Goal: Find specific page/section: Locate a particular part of the current website

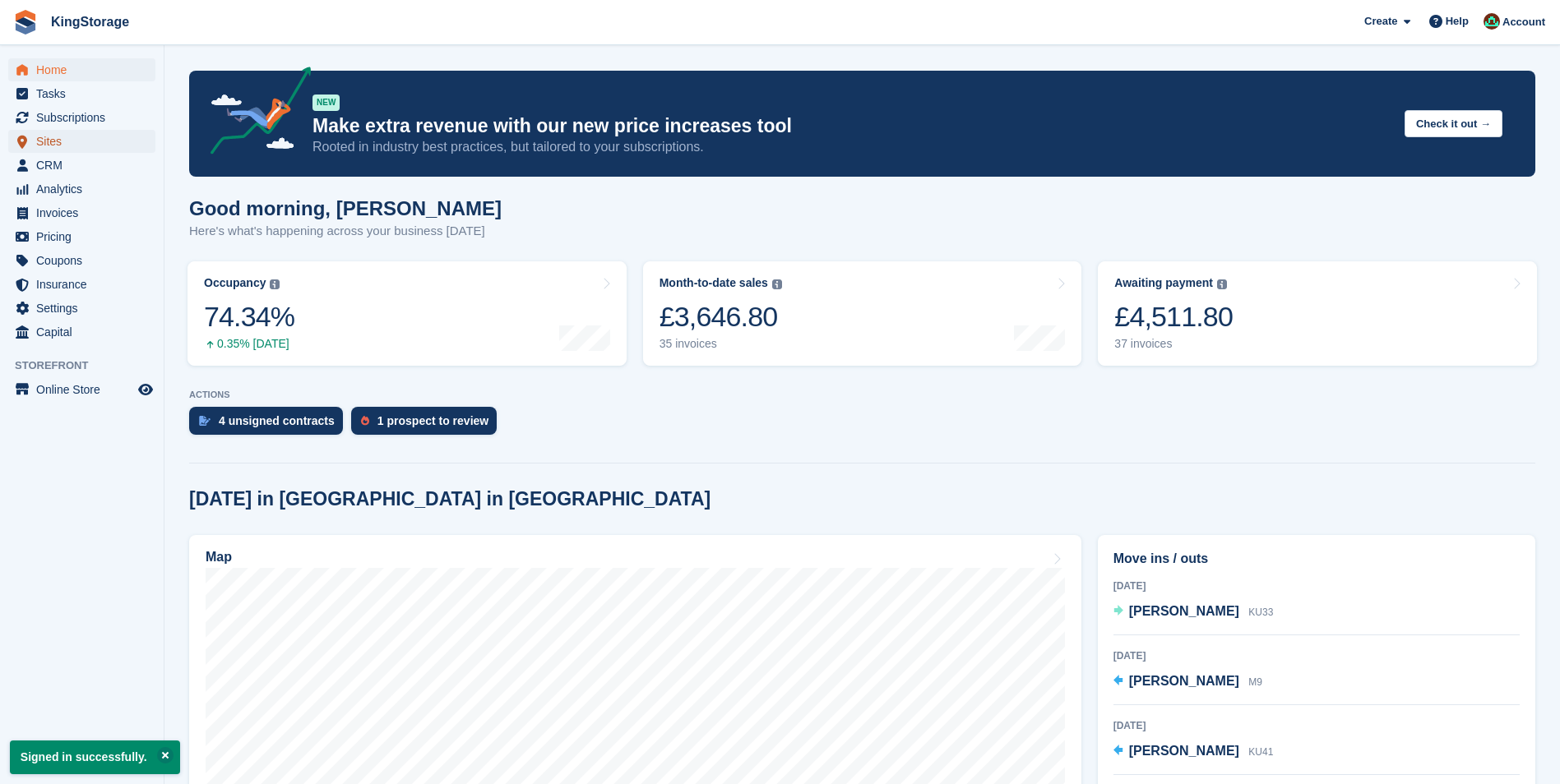
click at [42, 146] on span "Sites" at bounding box center [85, 142] width 98 height 23
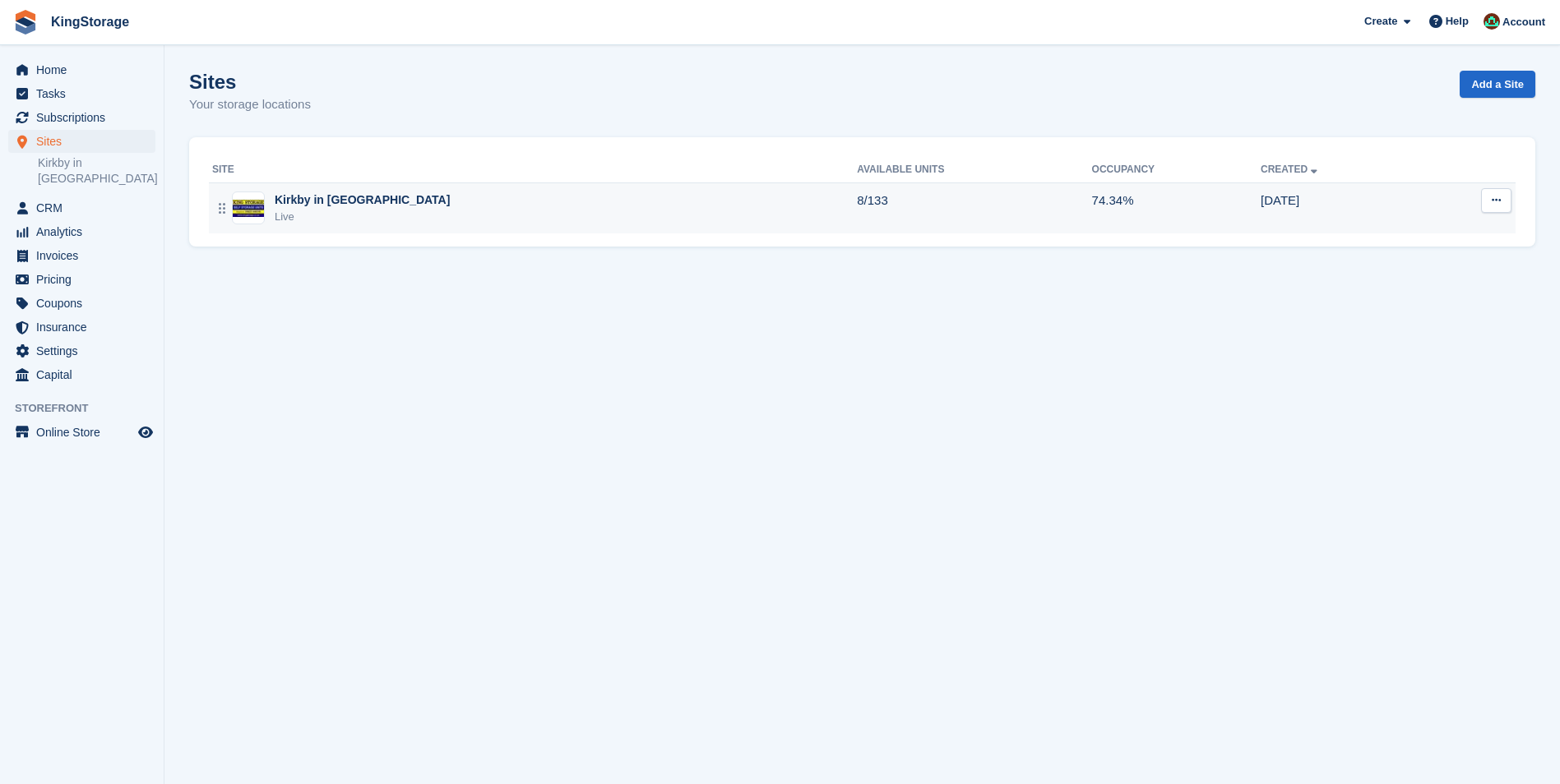
click at [254, 212] on img at bounding box center [248, 208] width 32 height 17
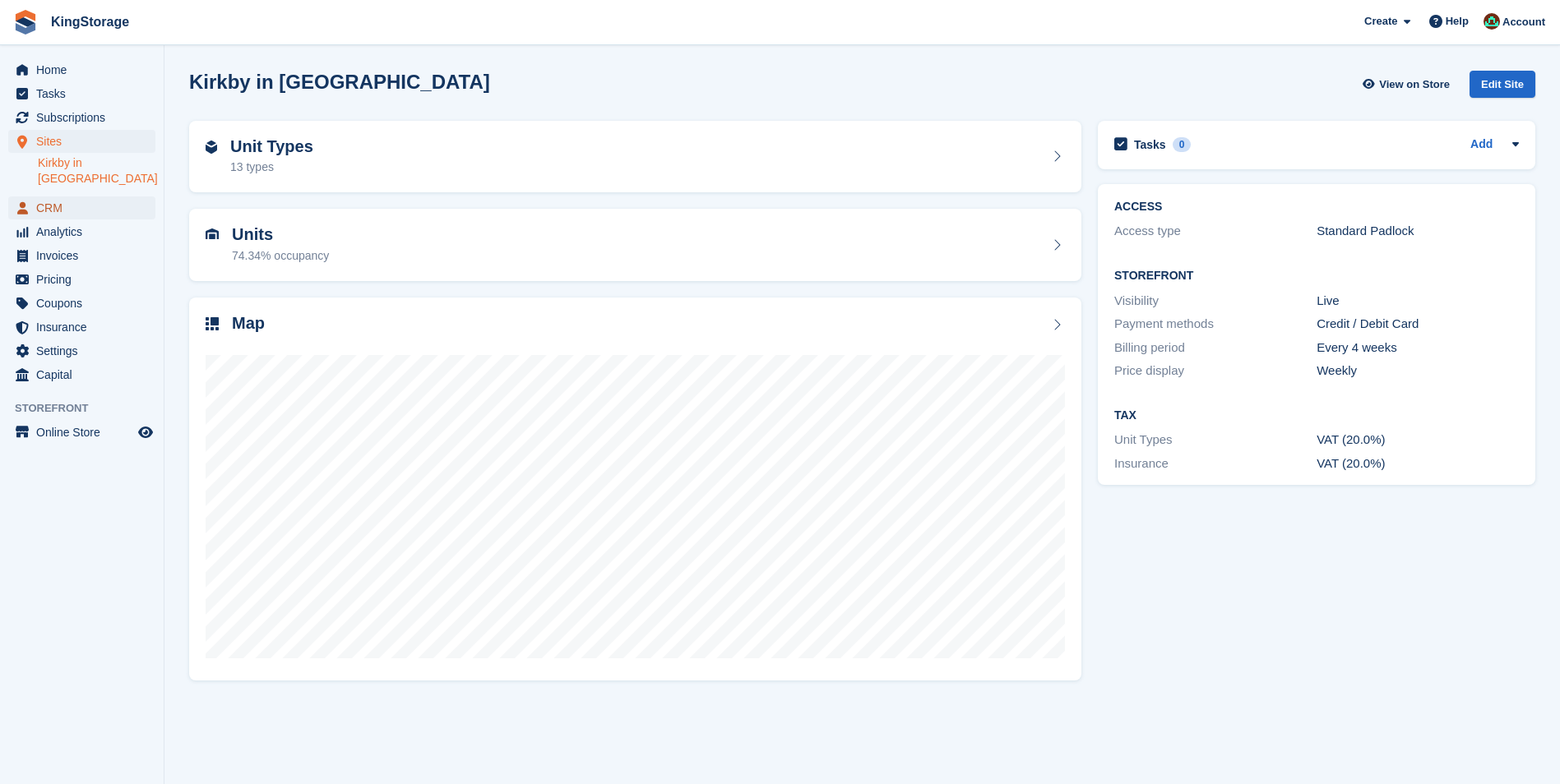
click at [62, 197] on span "CRM" at bounding box center [85, 208] width 98 height 23
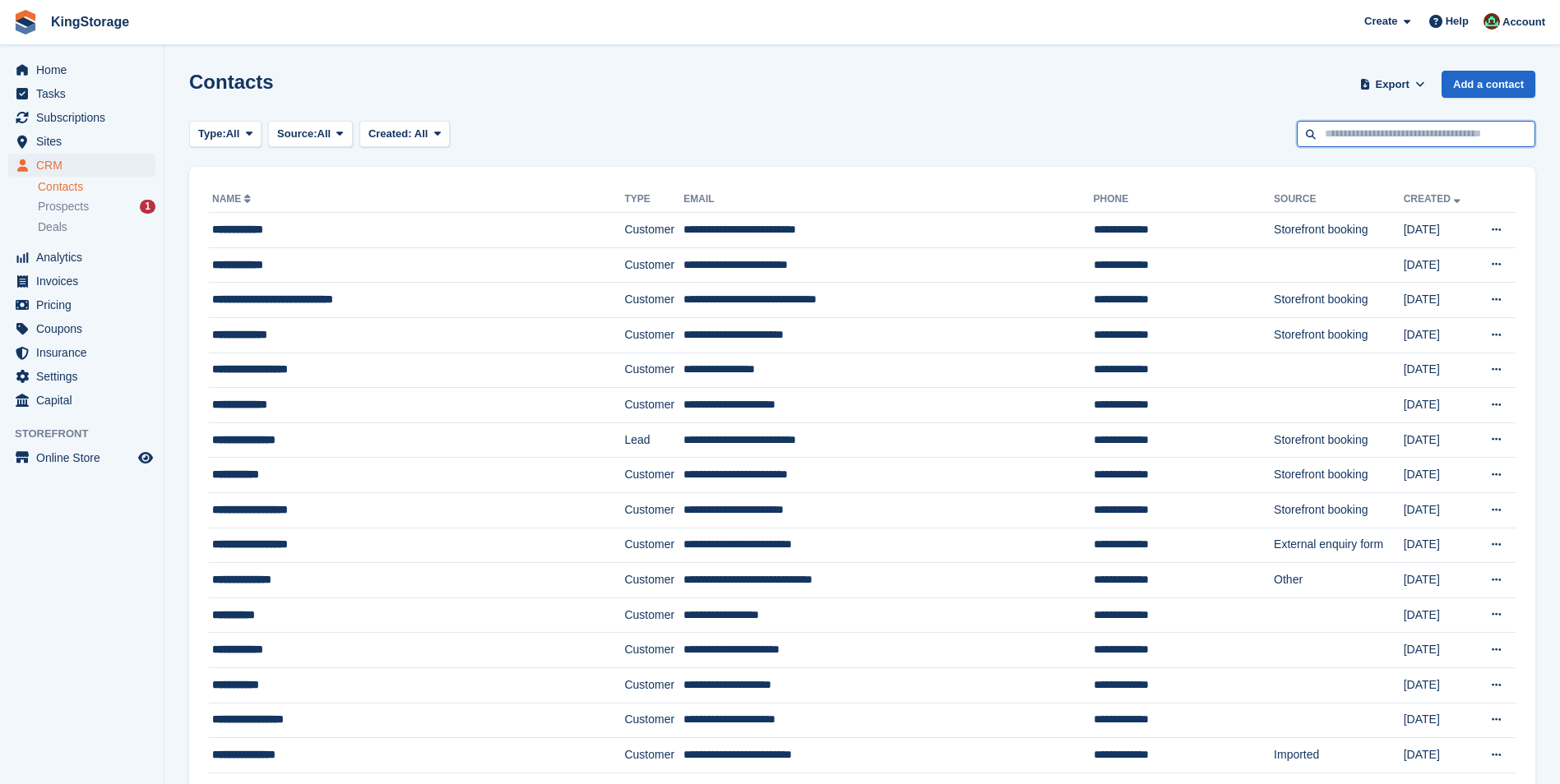
click at [1342, 138] on input "text" at bounding box center [1416, 134] width 238 height 27
type input "*****"
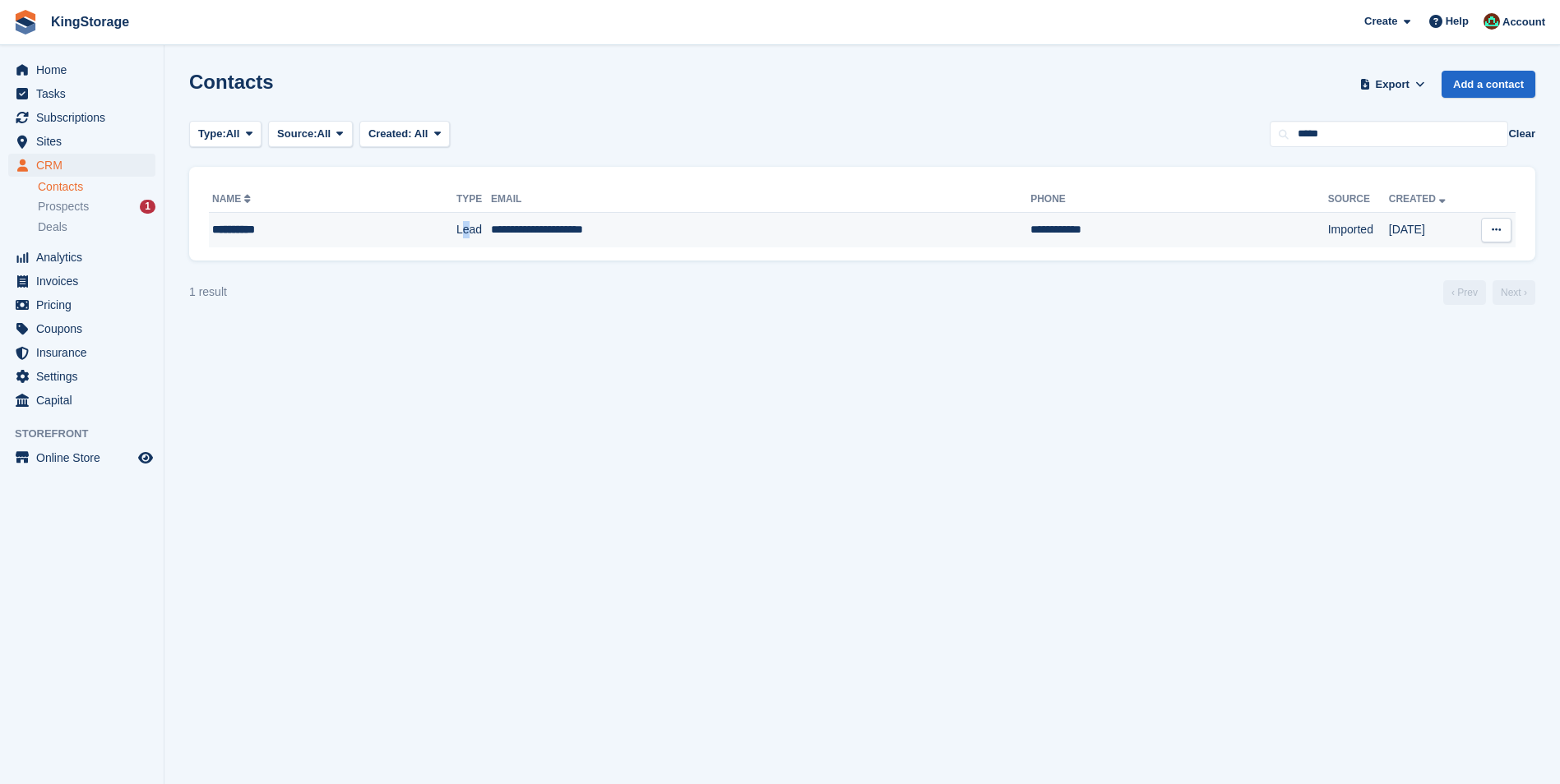
click at [457, 236] on td "Lead" at bounding box center [474, 230] width 34 height 34
